Goal: Task Accomplishment & Management: Use online tool/utility

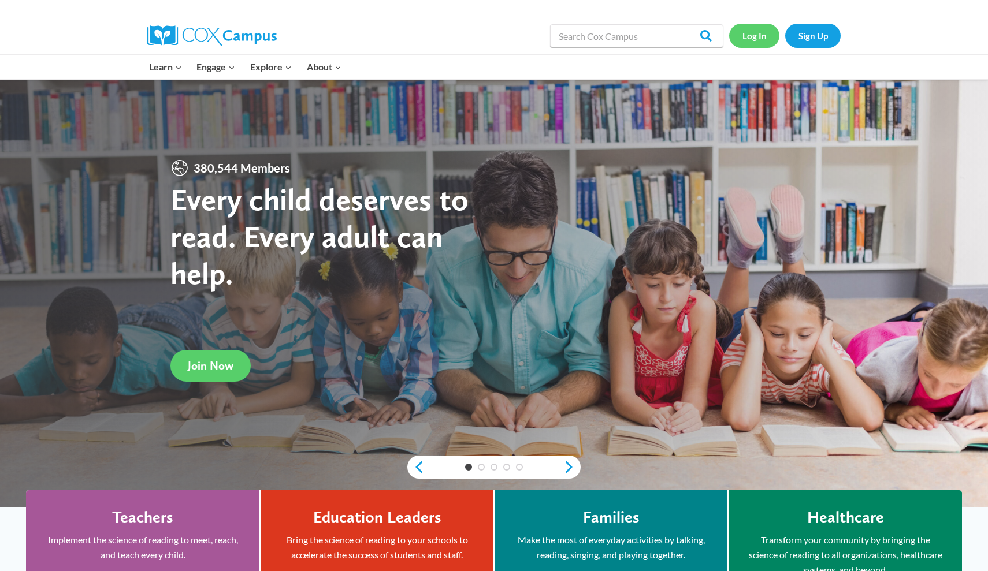
click at [461, 40] on link "Log In" at bounding box center [754, 36] width 50 height 24
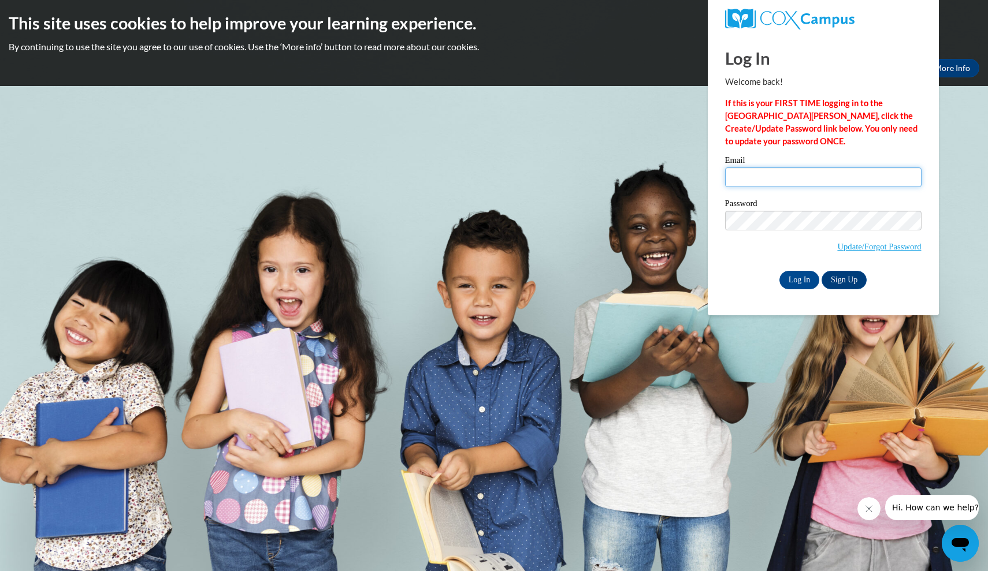
type input "waters200354@students.reinhardt.edu"
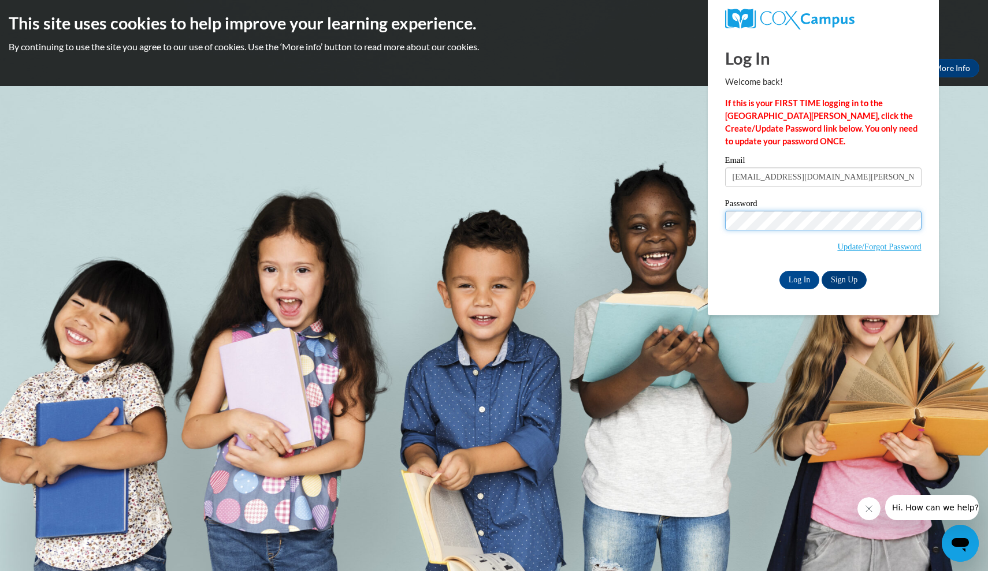
click at [798, 278] on input "Log In" at bounding box center [799, 280] width 40 height 18
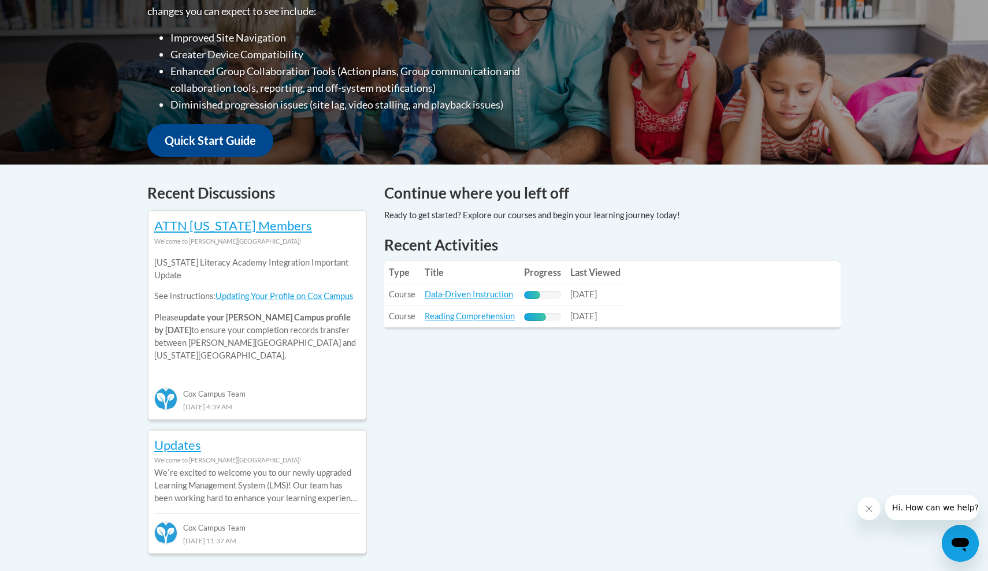
scroll to position [327, 0]
click at [467, 317] on link "Reading Comprehension" at bounding box center [470, 316] width 90 height 10
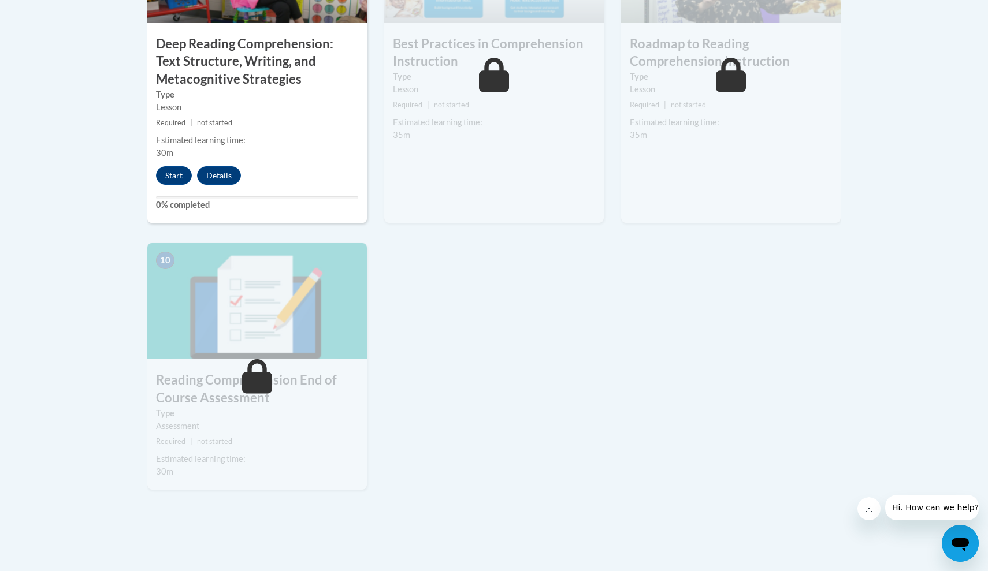
scroll to position [1123, 0]
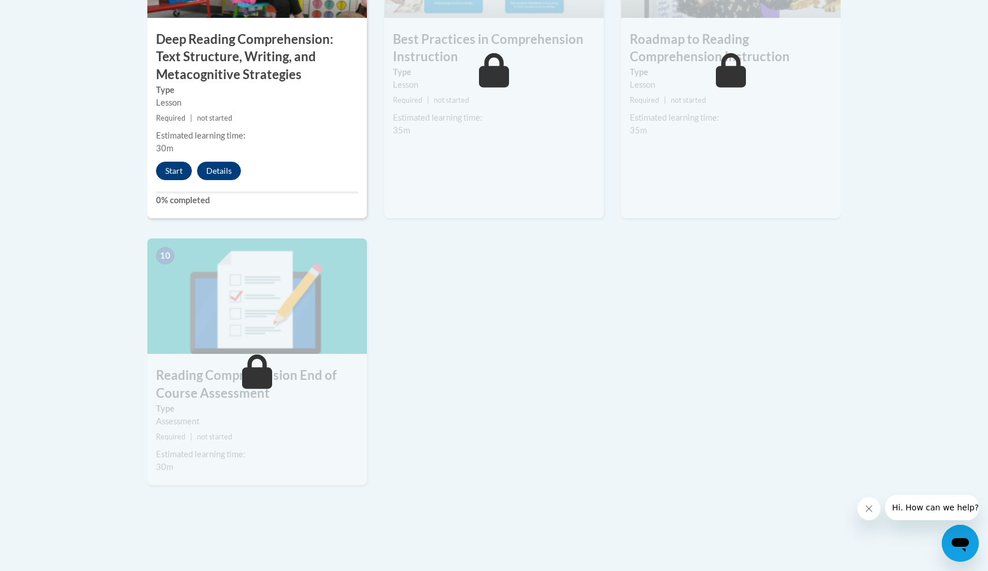
click at [168, 166] on button "Start" at bounding box center [174, 171] width 36 height 18
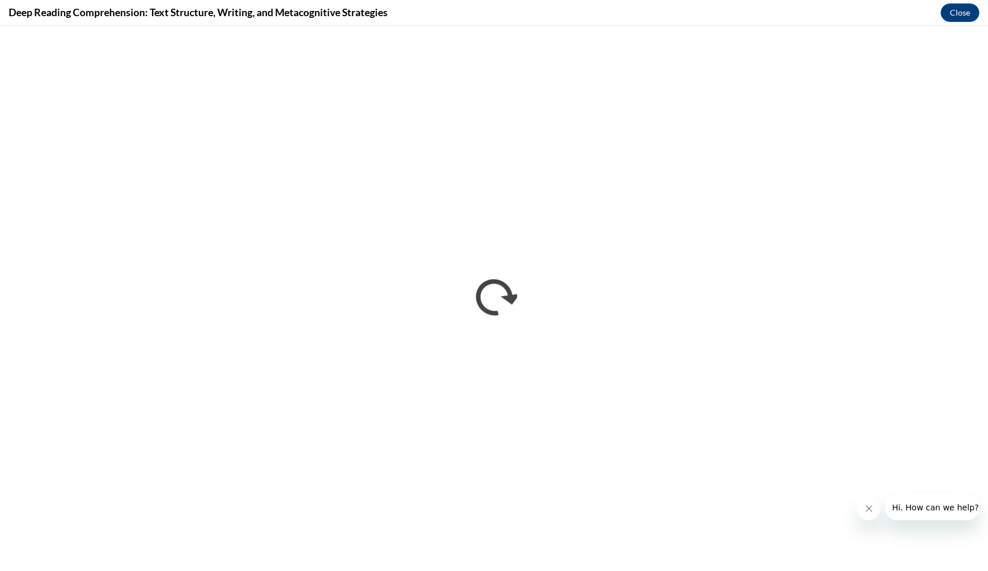
scroll to position [0, 0]
